Goal: Information Seeking & Learning: Find specific fact

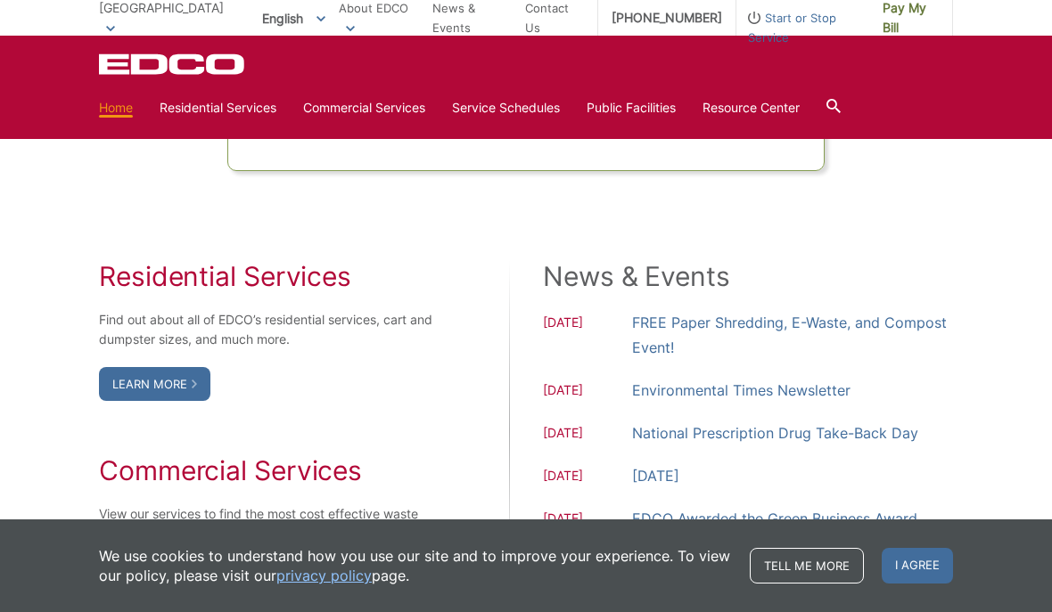
scroll to position [1360, 0]
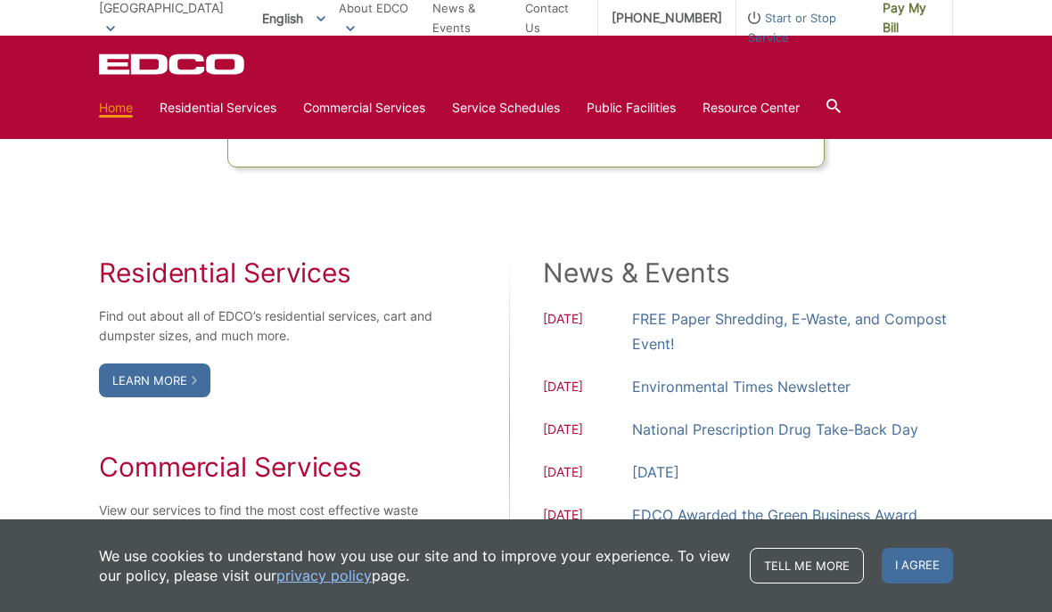
click at [923, 584] on span "I agree" at bounding box center [917, 566] width 71 height 36
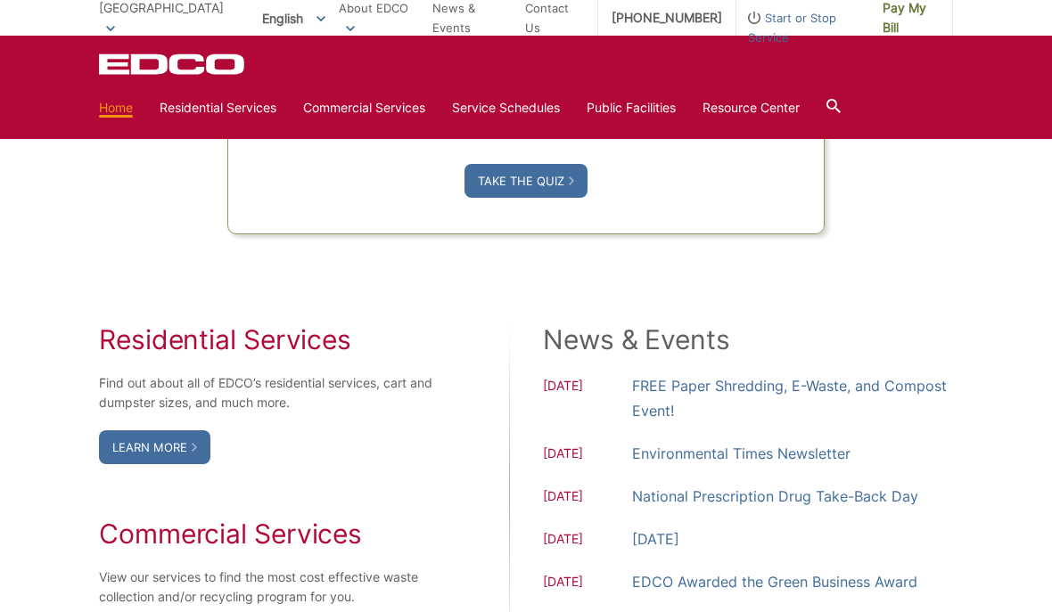
scroll to position [1292, 0]
click at [0, 0] on link "Special Items Disposal" at bounding box center [0, 0] width 0 height 0
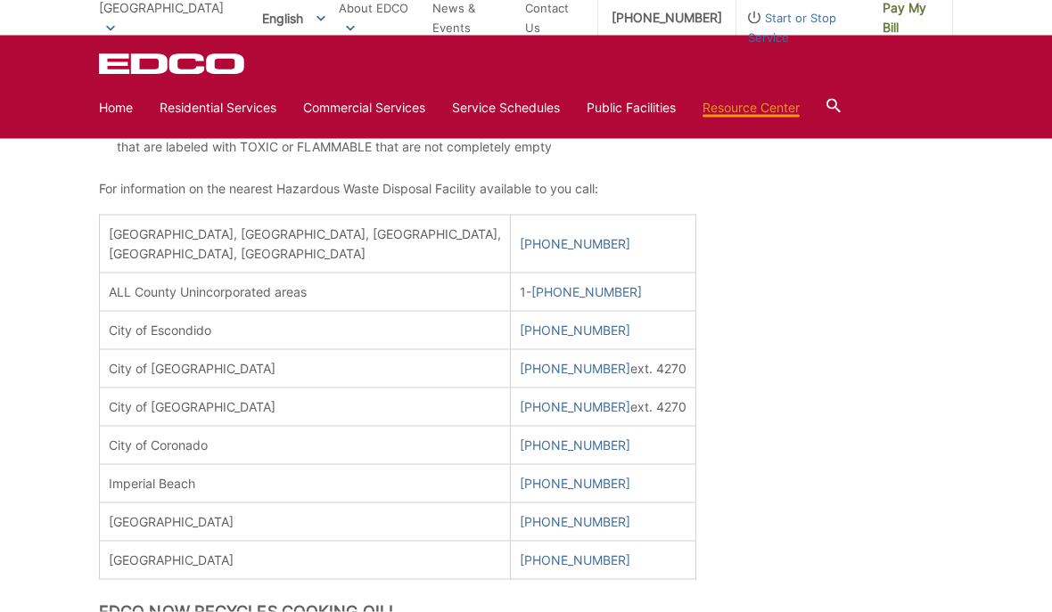
scroll to position [710, 0]
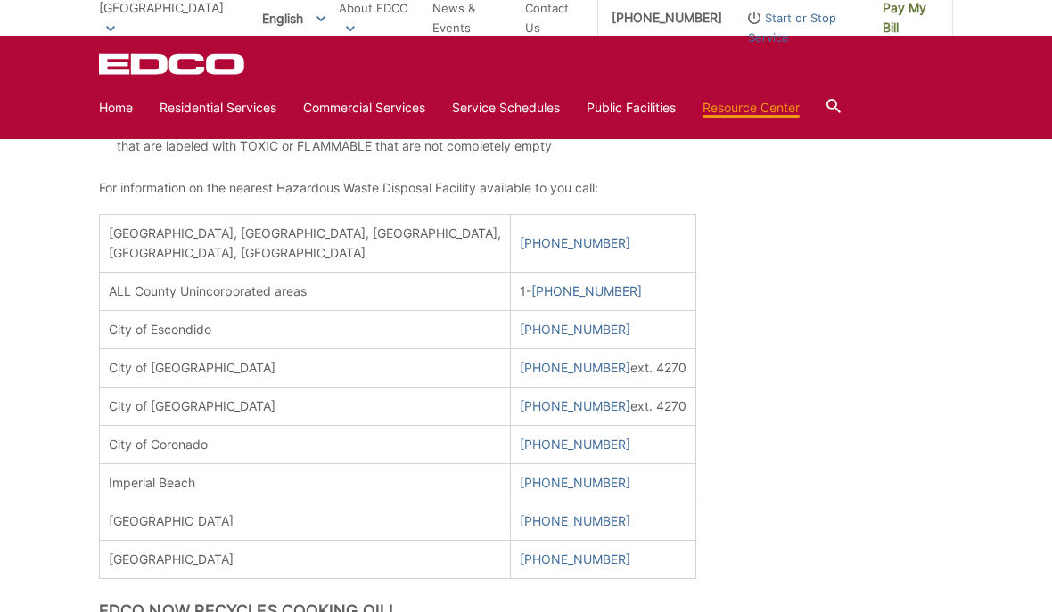
click at [841, 104] on icon at bounding box center [833, 106] width 14 height 14
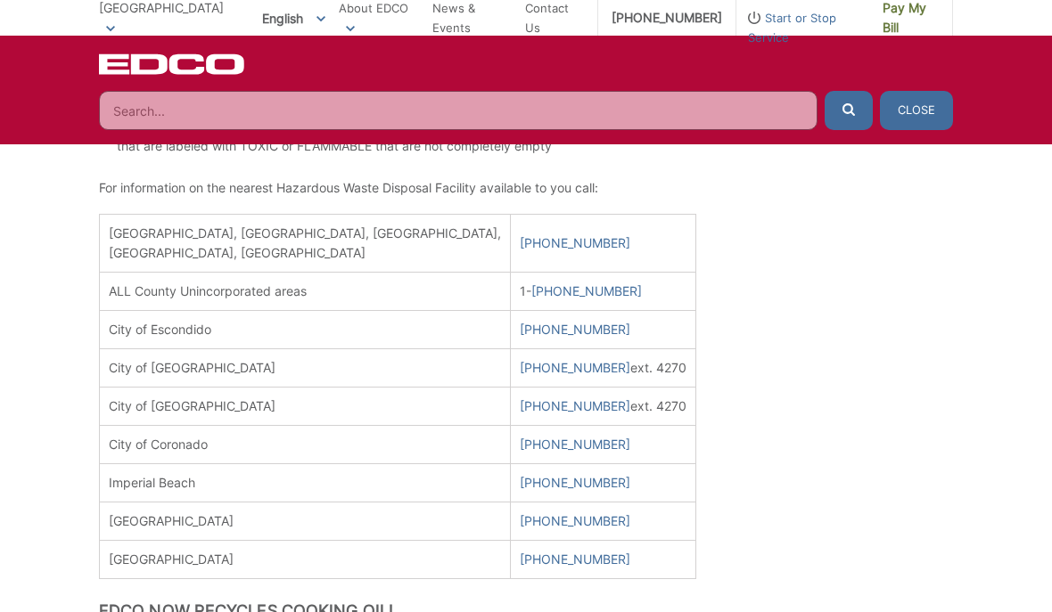
click at [174, 112] on input "Search" at bounding box center [458, 110] width 719 height 39
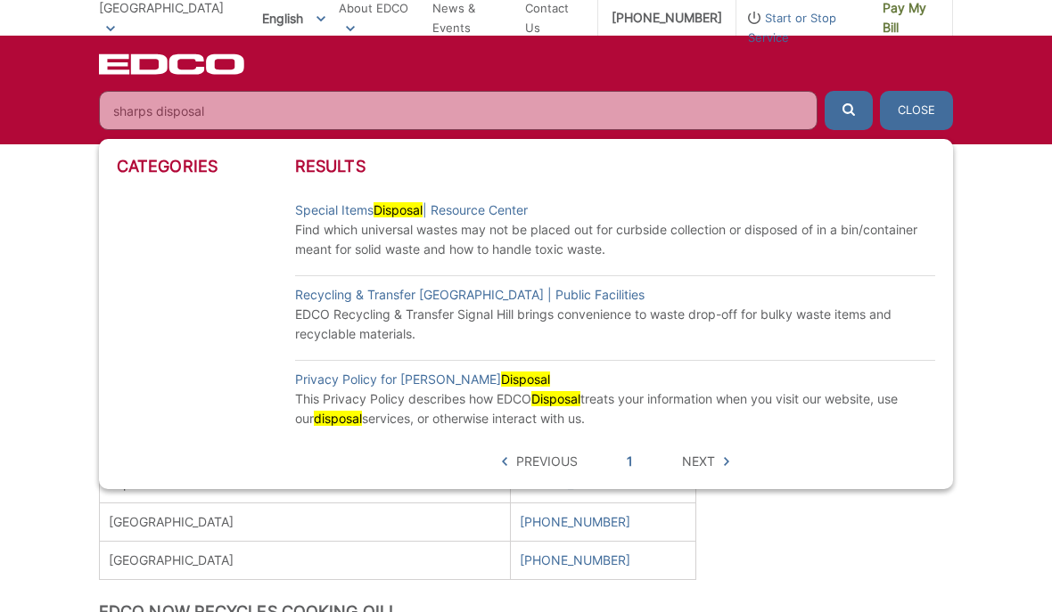
type input "sharps disposal"
click at [849, 110] on button "submit" at bounding box center [849, 110] width 48 height 39
click at [714, 460] on span "Next" at bounding box center [698, 462] width 33 height 20
click at [708, 469] on span "Next" at bounding box center [698, 462] width 33 height 20
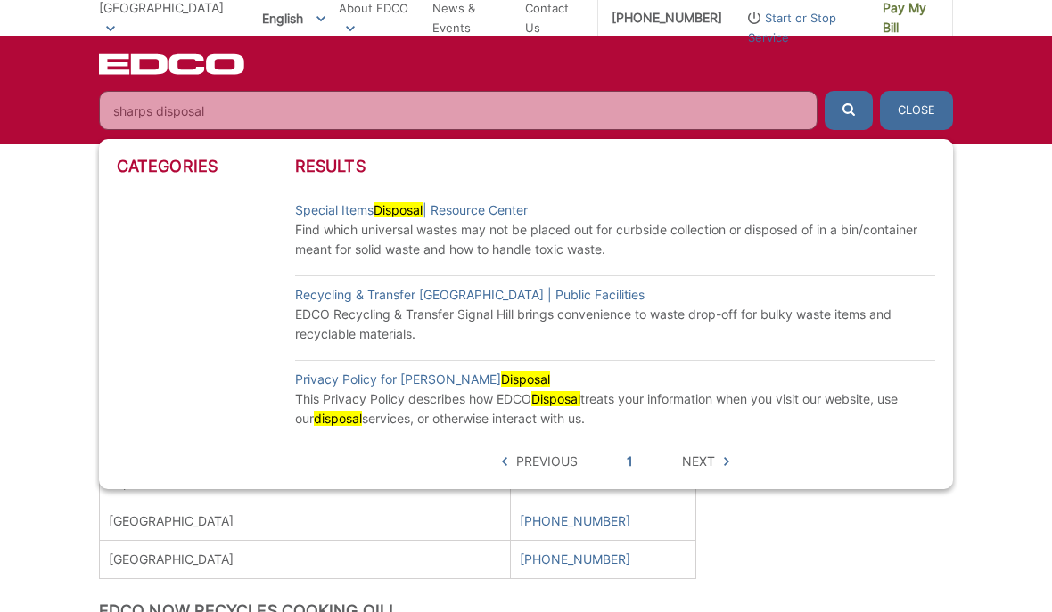
click at [696, 461] on span "Next" at bounding box center [698, 462] width 33 height 20
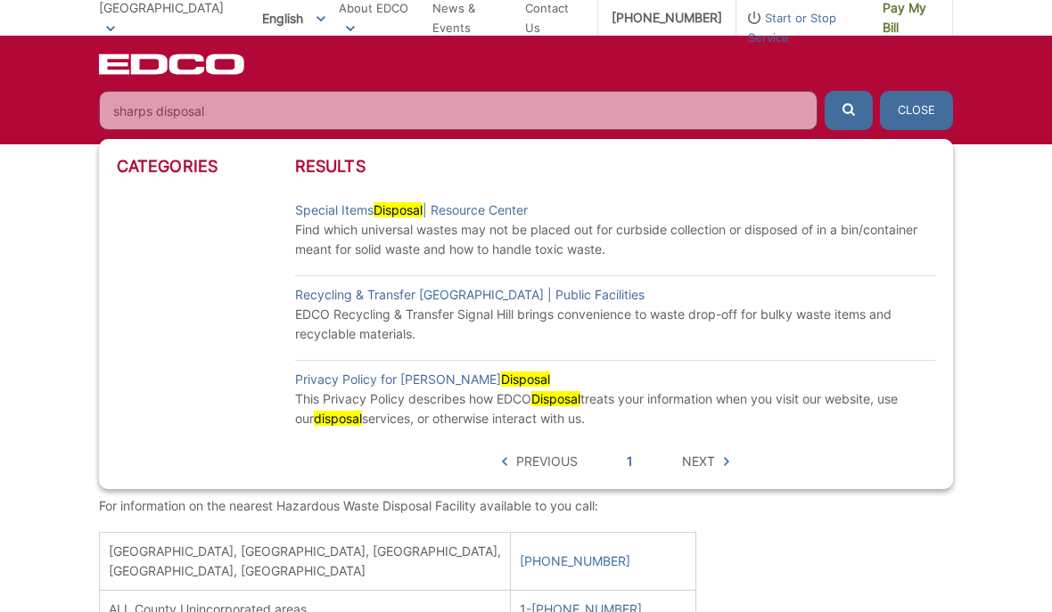
scroll to position [388, 0]
click at [532, 470] on span "Previous" at bounding box center [547, 462] width 62 height 20
click at [707, 461] on span "Next" at bounding box center [698, 462] width 33 height 20
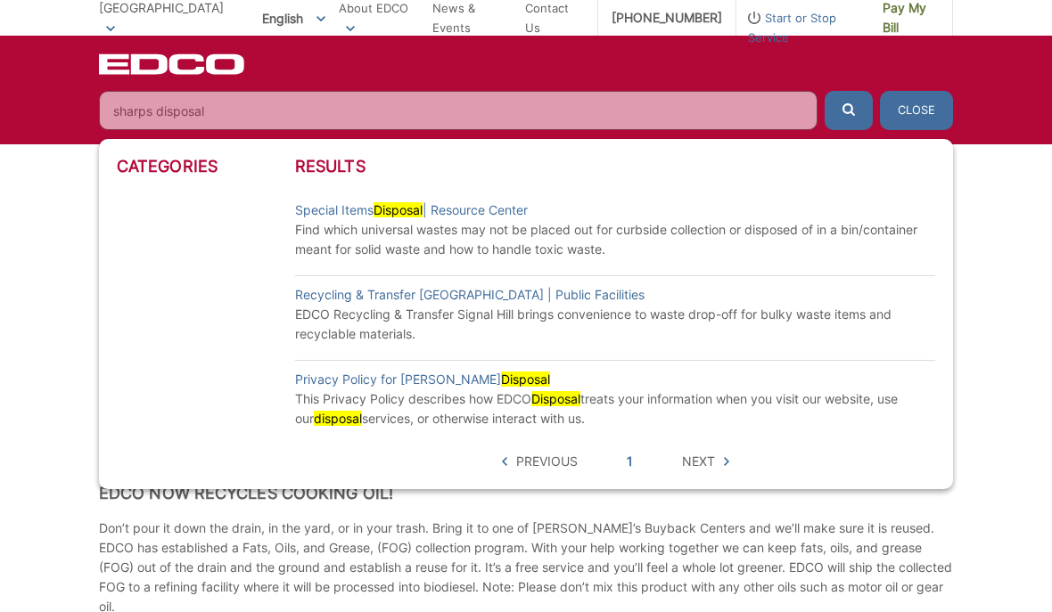
scroll to position [829, 0]
click at [926, 117] on button "Close" at bounding box center [916, 110] width 73 height 39
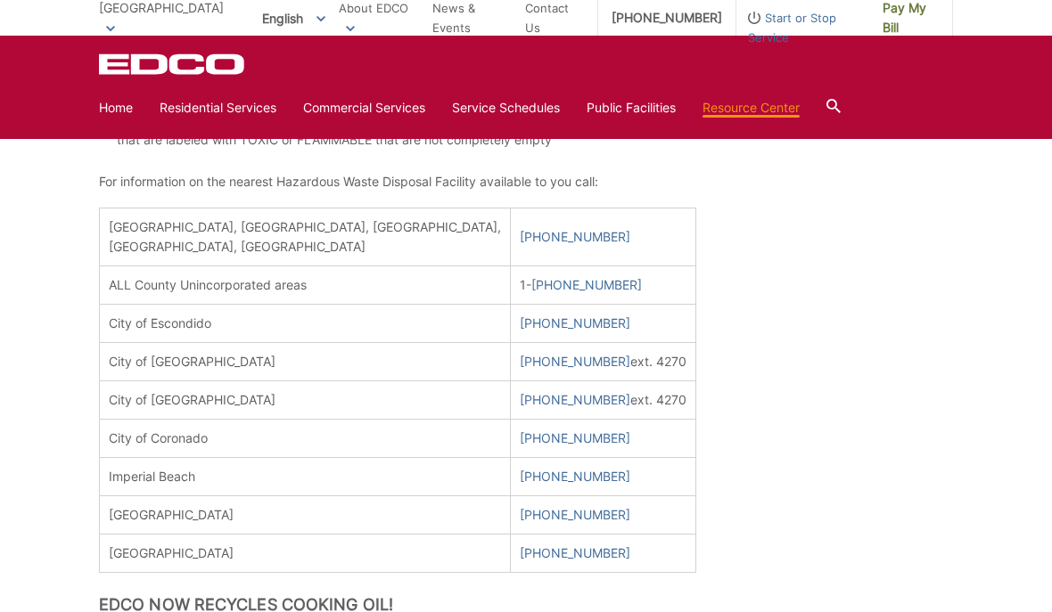
scroll to position [713, 0]
